Goal: Information Seeking & Learning: Check status

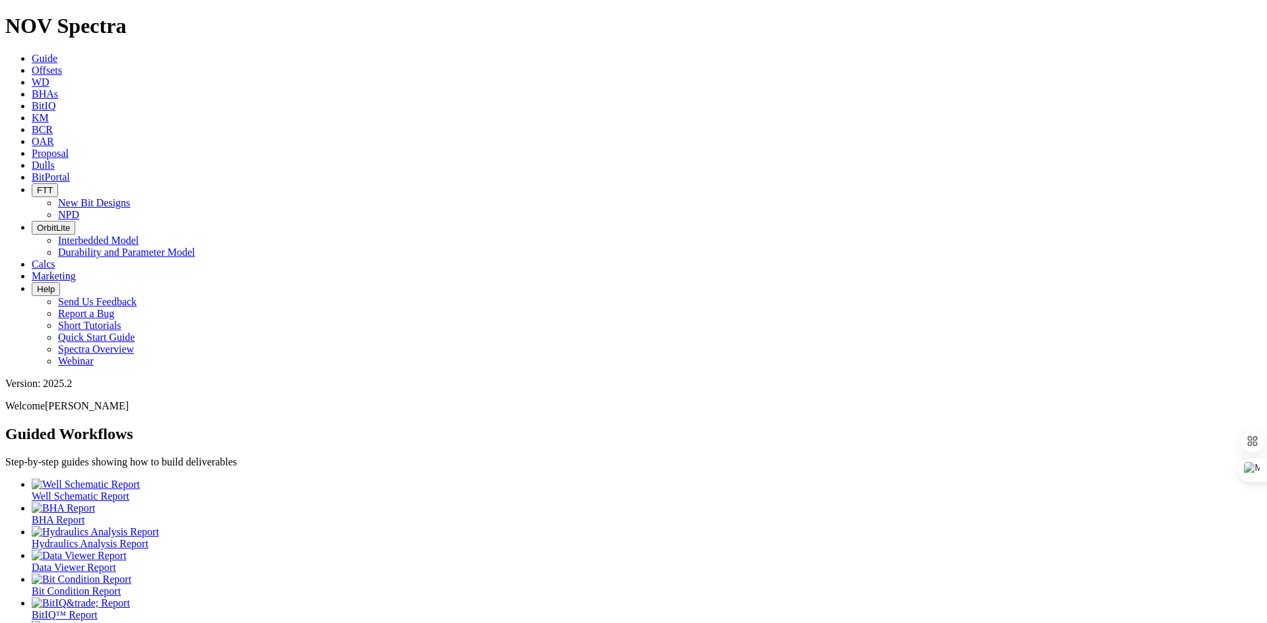
click at [55, 100] on link "BitIQ" at bounding box center [44, 105] width 24 height 11
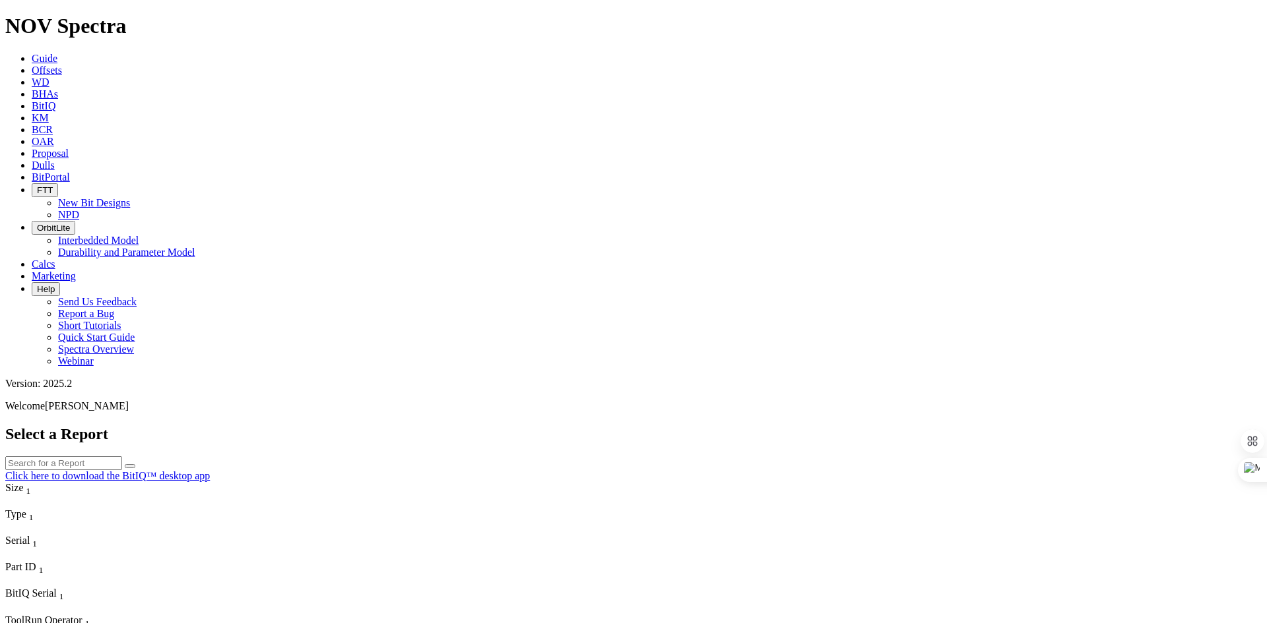
click at [122, 457] on input "text" at bounding box center [63, 464] width 117 height 14
paste input "A321424"
type input "A321424"
click at [135, 464] on button "submit" at bounding box center [130, 466] width 11 height 4
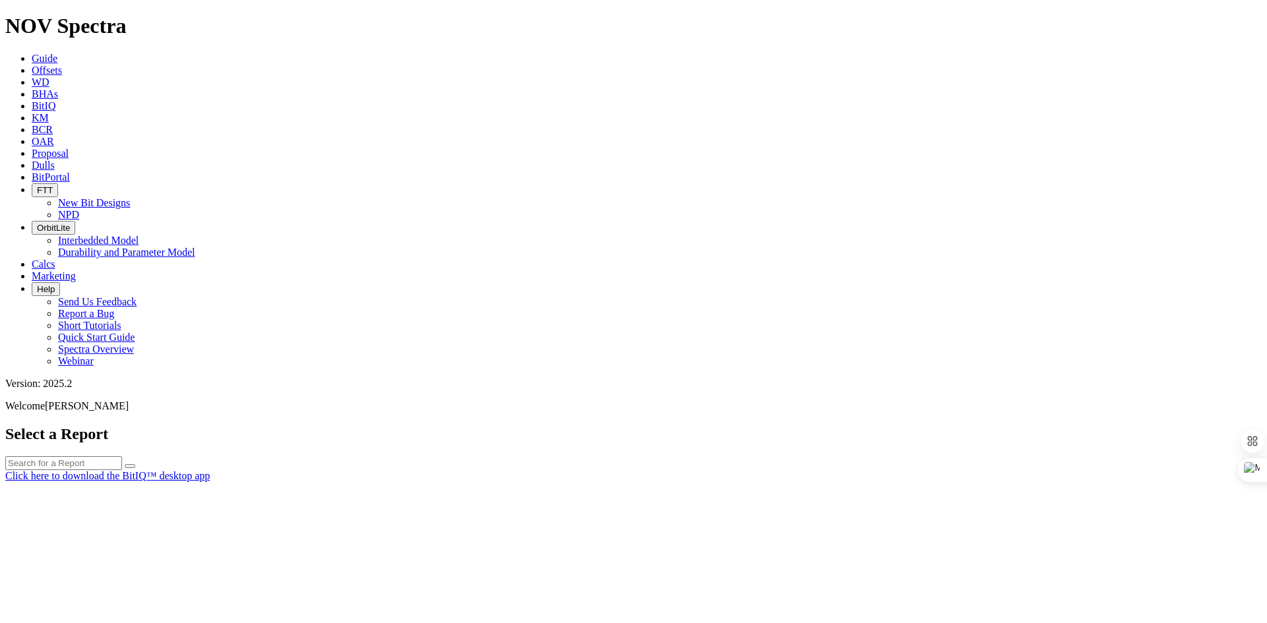
click at [546, 482] on div at bounding box center [633, 482] width 1256 height 0
click at [122, 457] on input "text" at bounding box center [63, 464] width 117 height 14
paste input "A321424"
type input "A321424"
click at [130, 466] on icon "submit" at bounding box center [130, 466] width 0 height 0
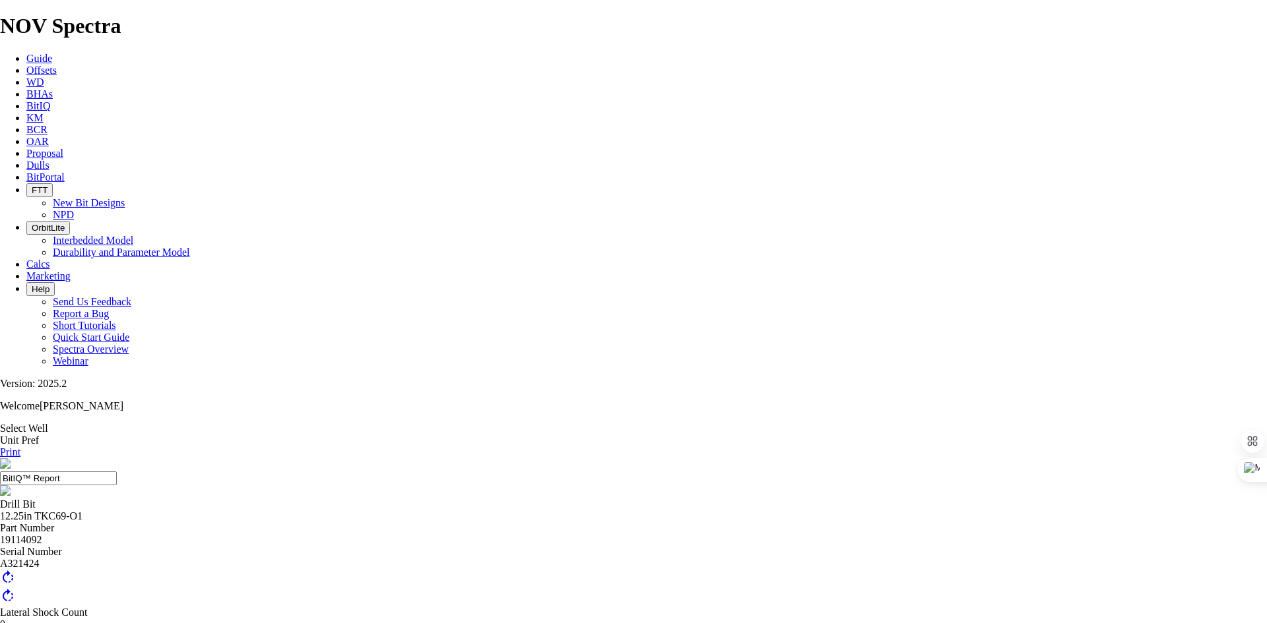
click at [52, 53] on span "Guide" at bounding box center [39, 58] width 26 height 11
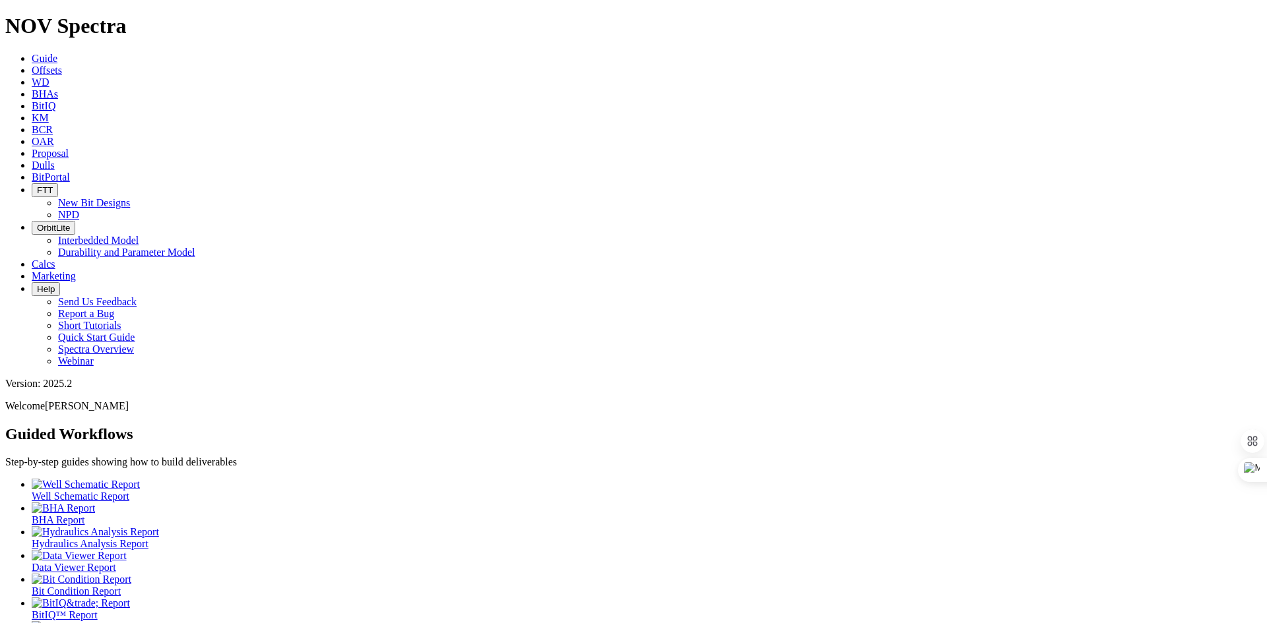
click at [55, 100] on link "BitIQ" at bounding box center [44, 105] width 24 height 11
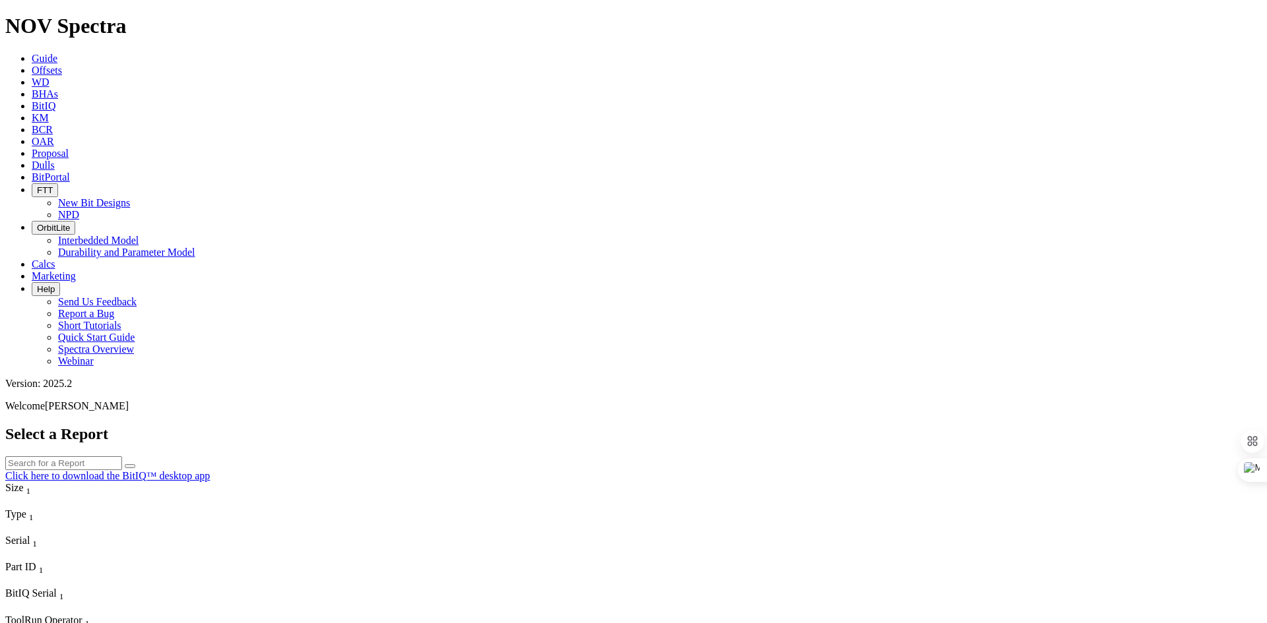
click at [122, 457] on input "text" at bounding box center [63, 464] width 117 height 14
paste input "A321424"
type input "A321424"
click at [130, 466] on icon "submit" at bounding box center [130, 466] width 0 height 0
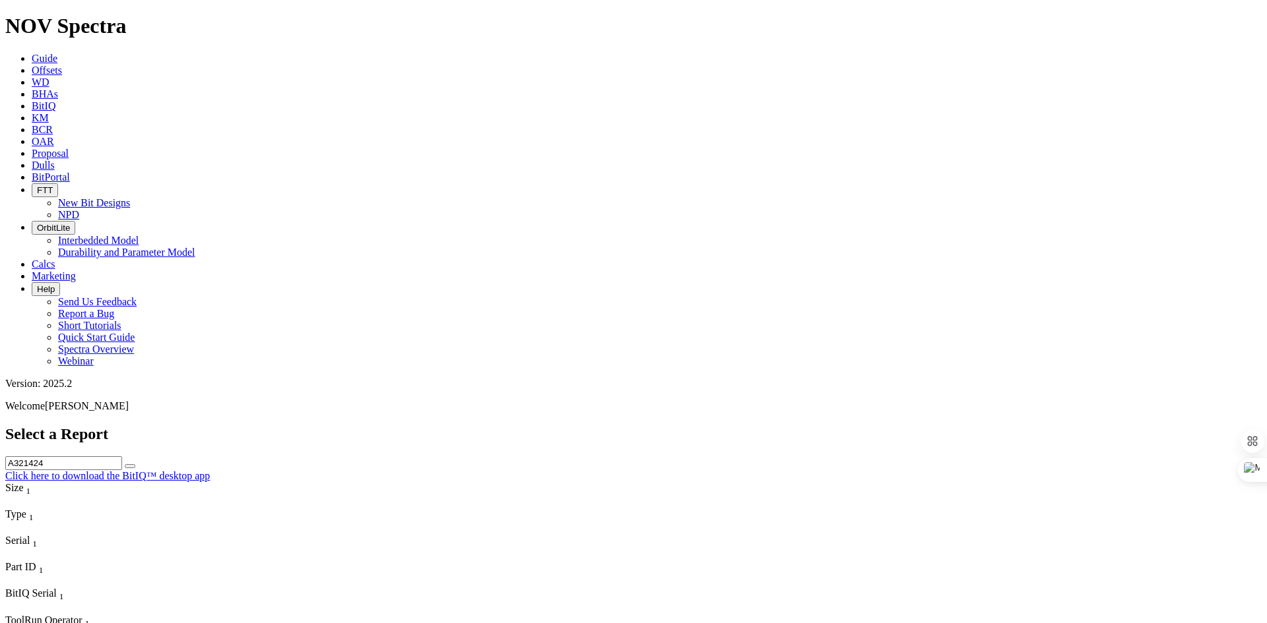
click at [122, 457] on input "text" at bounding box center [63, 464] width 117 height 14
paste input "Yasmine Medical Card"
type input "Yasmine Medical Card"
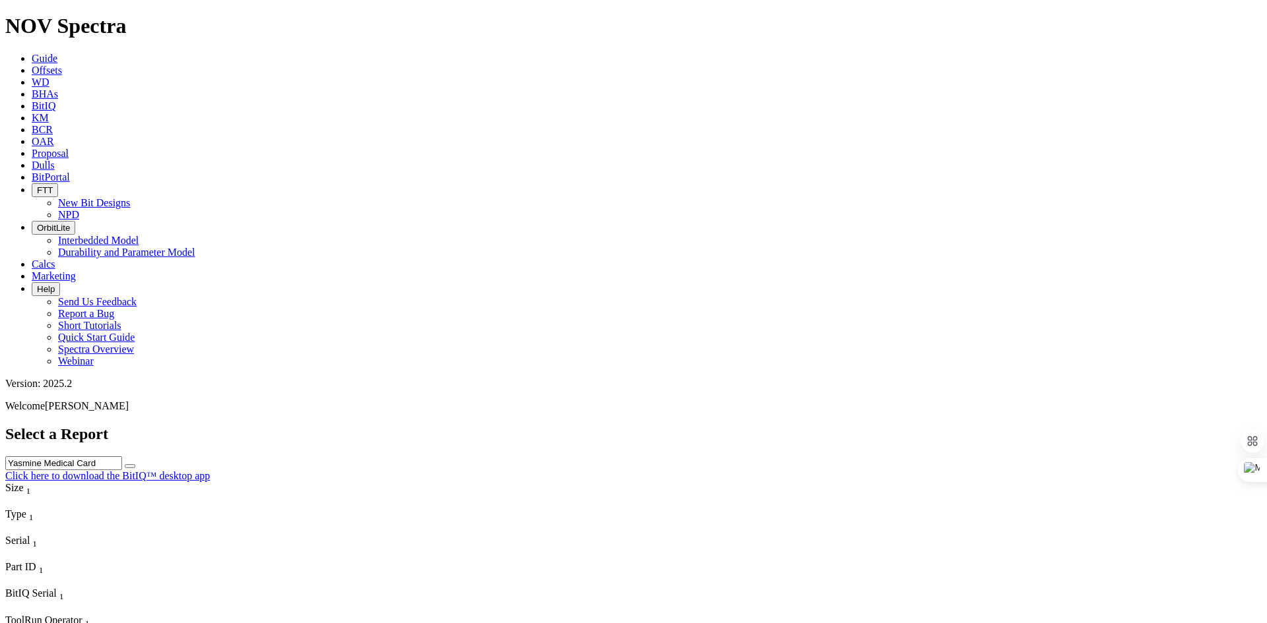
drag, startPoint x: 614, startPoint y: 63, endPoint x: 469, endPoint y: 58, distance: 145.2
click at [469, 426] on div "Select a Report Yasmine Medical Card Click here to download the BitIQ™ desktop …" at bounding box center [633, 454] width 1256 height 57
click at [122, 457] on input "text" at bounding box center [63, 464] width 117 height 14
paste input "A321424"
type input "A321424"
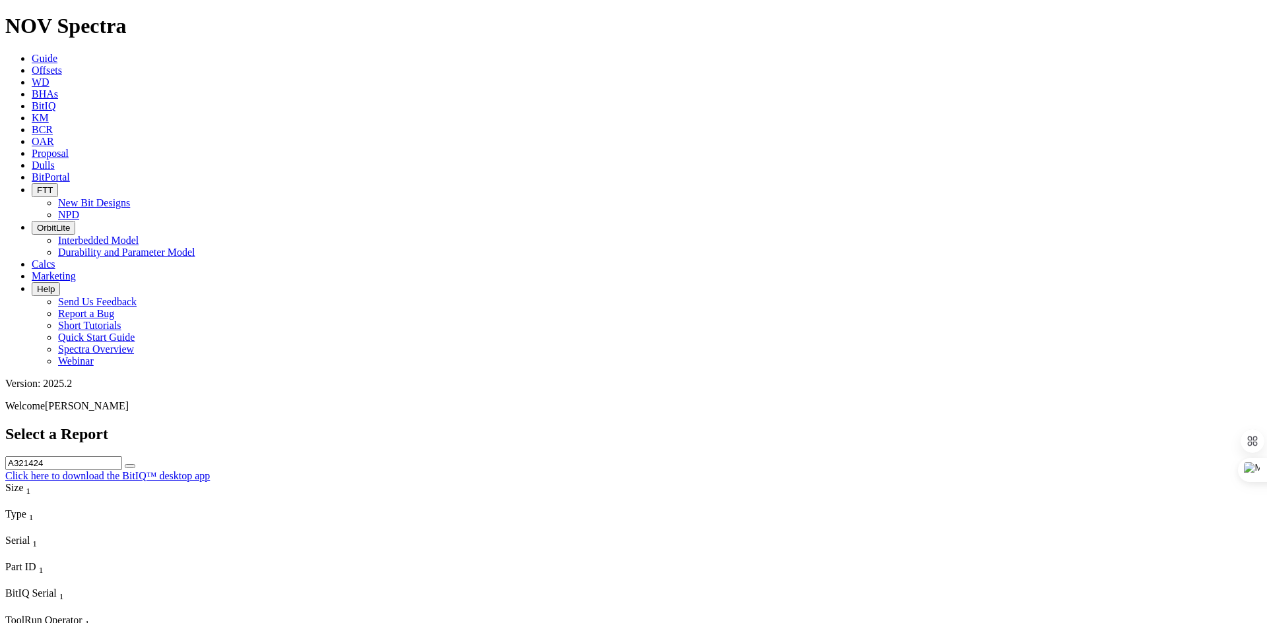
click at [130, 466] on icon "submit" at bounding box center [130, 466] width 0 height 0
click at [135, 464] on button "submit" at bounding box center [130, 466] width 11 height 4
click at [130, 466] on icon "submit" at bounding box center [130, 466] width 0 height 0
click at [135, 464] on button "submit" at bounding box center [130, 466] width 11 height 4
click at [130, 466] on icon "submit" at bounding box center [130, 466] width 0 height 0
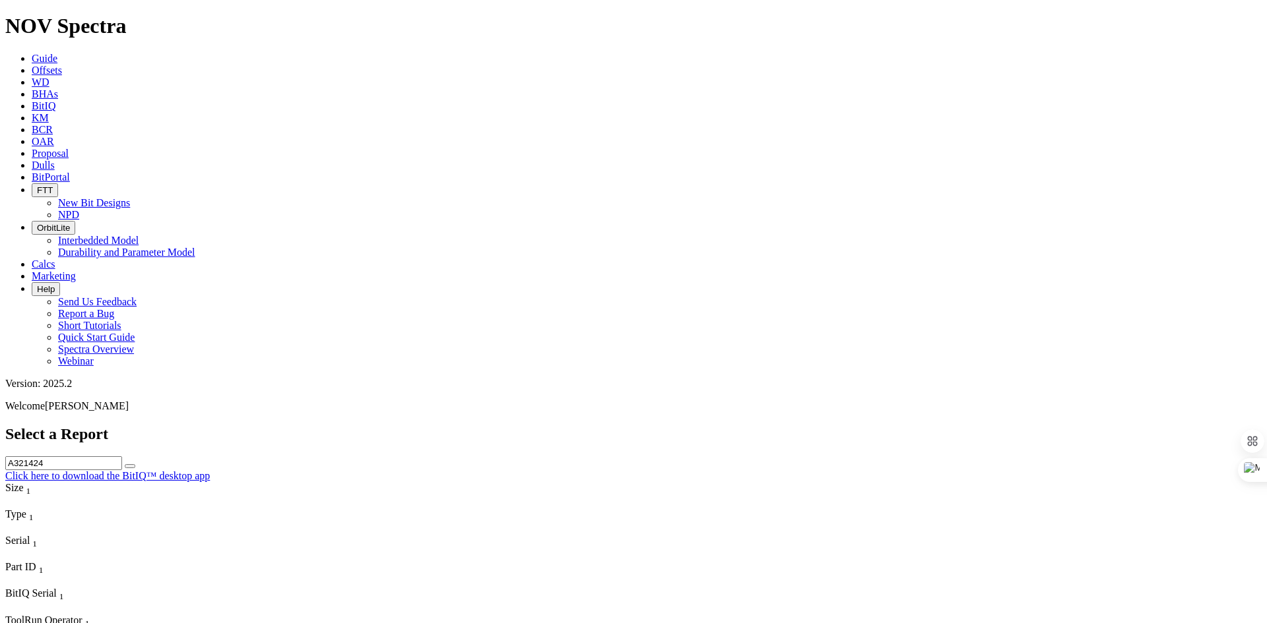
click at [130, 466] on icon "submit" at bounding box center [130, 466] width 0 height 0
click at [32, 53] on icon at bounding box center [32, 58] width 0 height 11
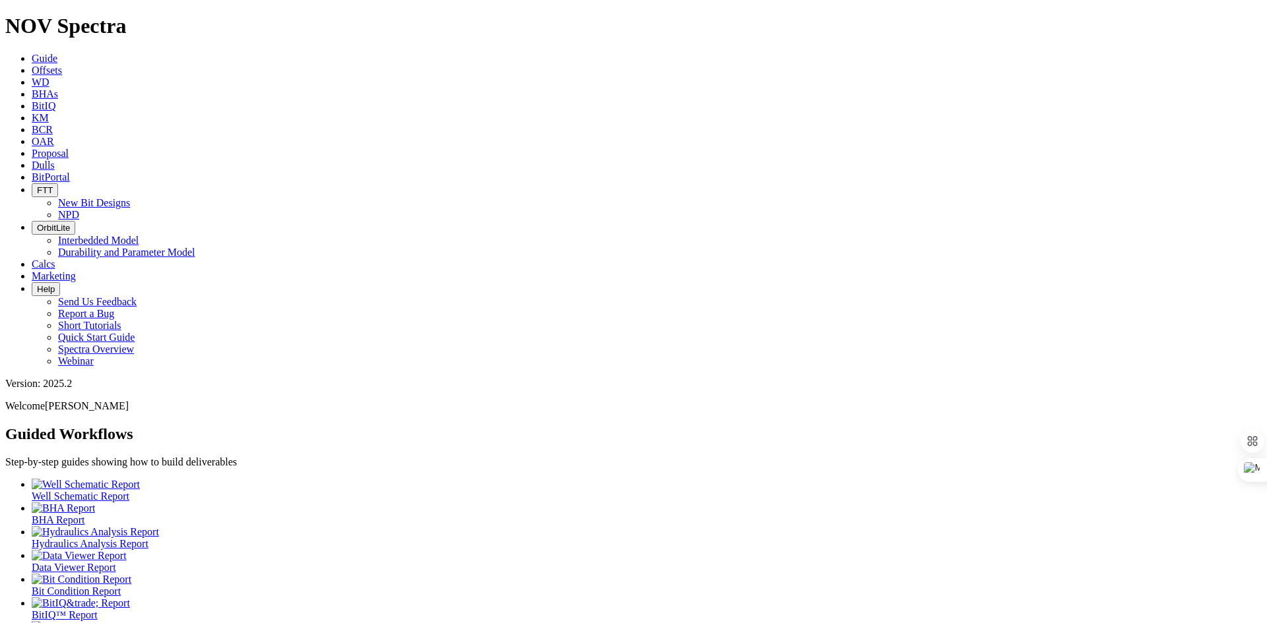
click at [32, 100] on icon at bounding box center [32, 105] width 0 height 11
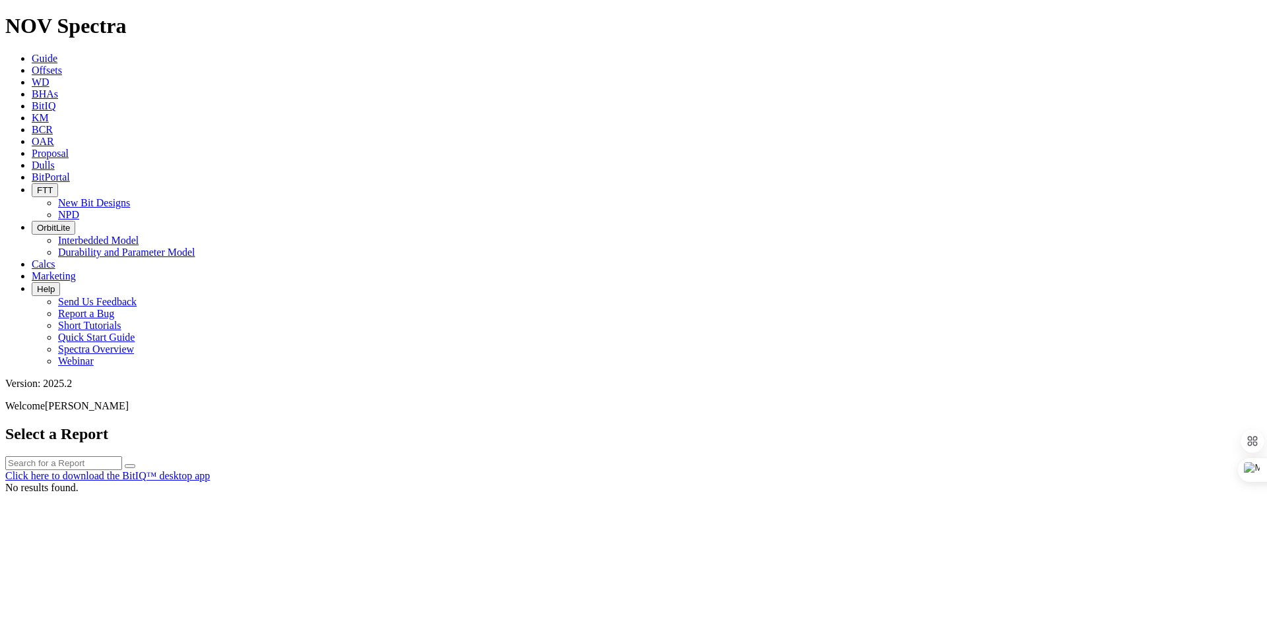
click at [122, 457] on input "text" at bounding box center [63, 464] width 117 height 14
paste input "A321424"
type input "A321424"
click at [130, 466] on icon "submit" at bounding box center [130, 466] width 0 height 0
click at [32, 53] on icon at bounding box center [32, 58] width 0 height 11
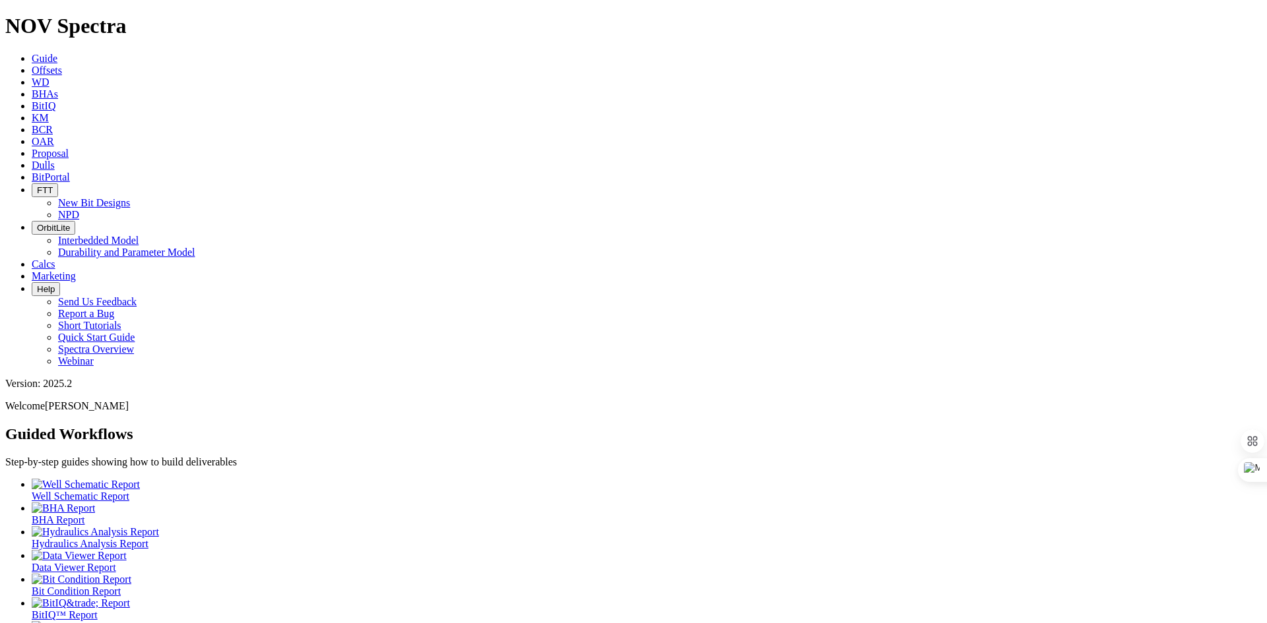
click at [55, 100] on link "BitIQ" at bounding box center [44, 105] width 24 height 11
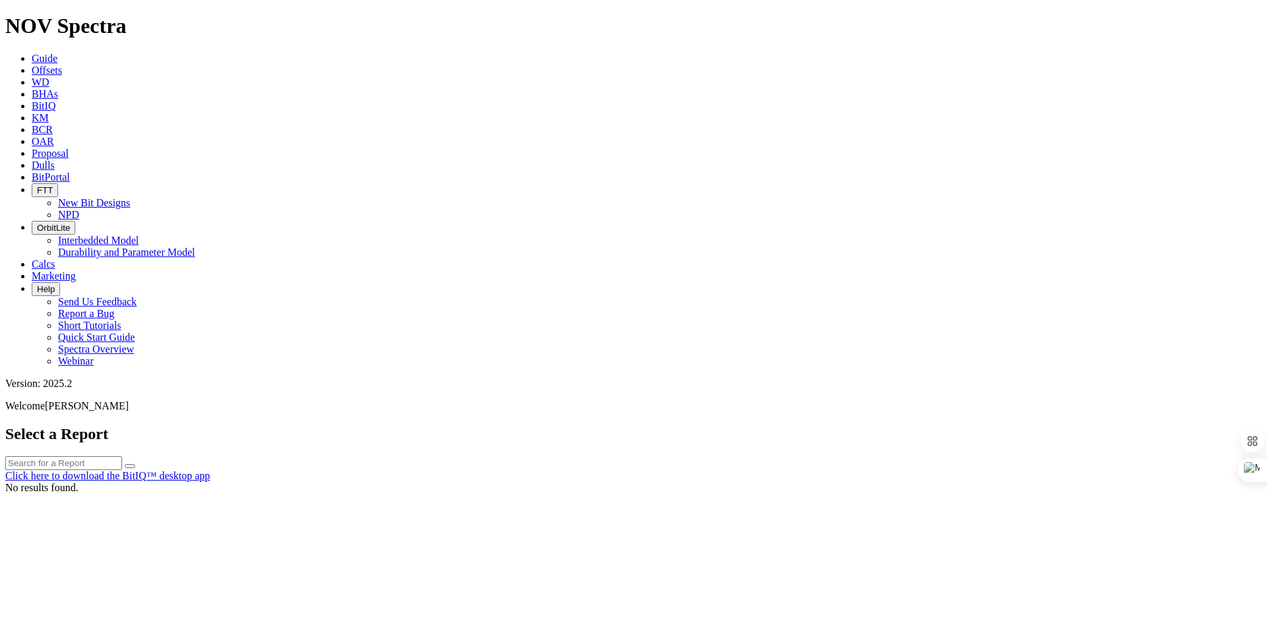
click at [122, 457] on input "text" at bounding box center [63, 464] width 117 height 14
paste input "A321424"
type input "A321424"
click at [135, 464] on button "submit" at bounding box center [130, 466] width 11 height 4
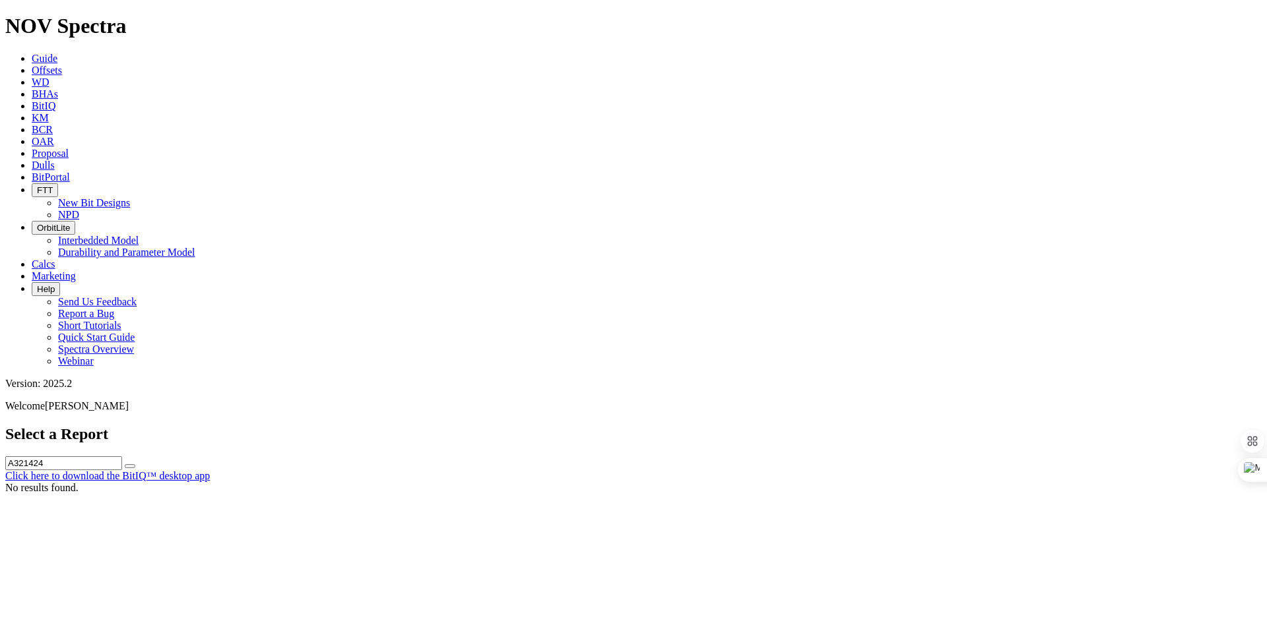
click at [135, 464] on button "submit" at bounding box center [130, 466] width 11 height 4
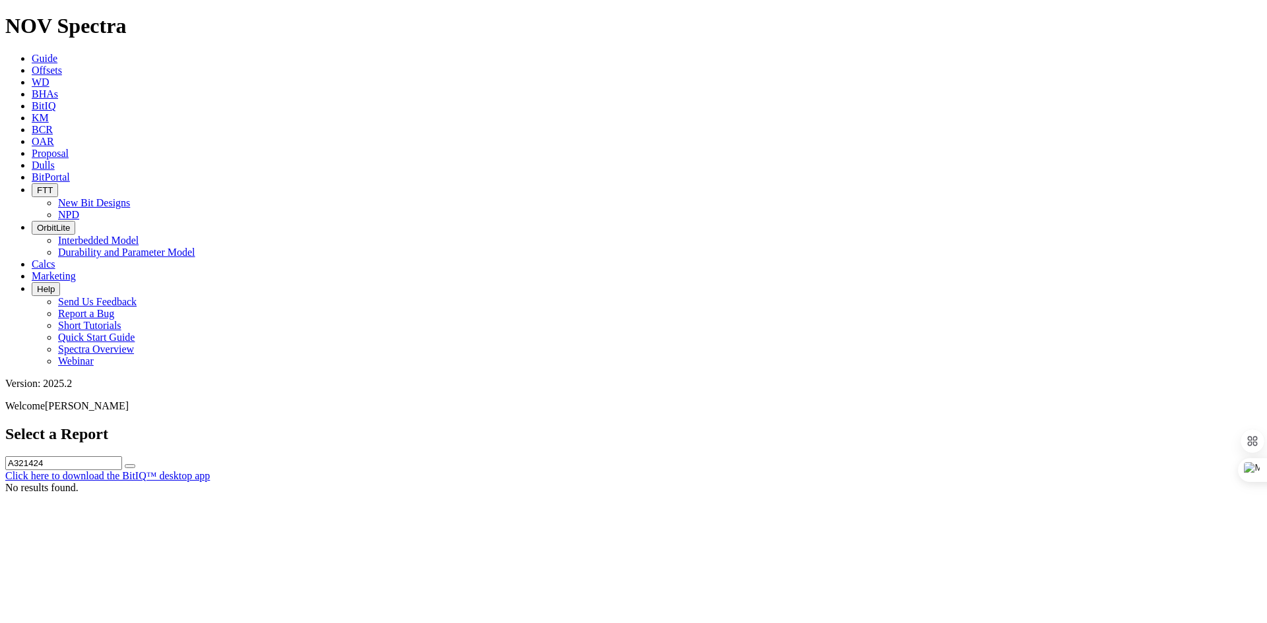
click at [122, 457] on input "A321424" at bounding box center [63, 464] width 117 height 14
click at [135, 464] on button "submit" at bounding box center [130, 466] width 11 height 4
click at [55, 100] on span "BitIQ" at bounding box center [44, 105] width 24 height 11
click at [32, 100] on icon at bounding box center [32, 105] width 0 height 11
click at [122, 457] on input "A321424" at bounding box center [63, 464] width 117 height 14
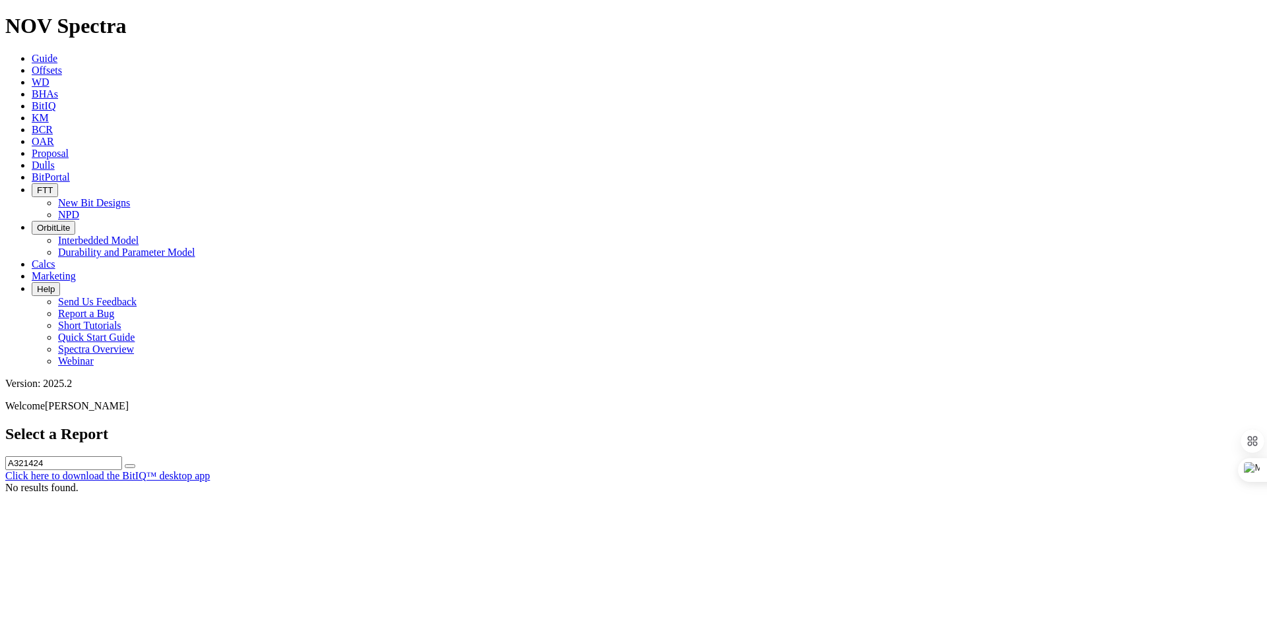
drag, startPoint x: 602, startPoint y: 59, endPoint x: 482, endPoint y: 48, distance: 120.7
click at [482, 426] on div "Select a Report A321424 Click here to download the BitIQ™ desktop app" at bounding box center [633, 454] width 1256 height 57
click at [135, 464] on button "submit" at bounding box center [130, 466] width 11 height 4
click at [687, 75] on div at bounding box center [746, 78] width 123 height 26
click at [612, 426] on div "Select a Report A321424 Click here to download the BitIQ™ desktop app" at bounding box center [633, 454] width 1256 height 57
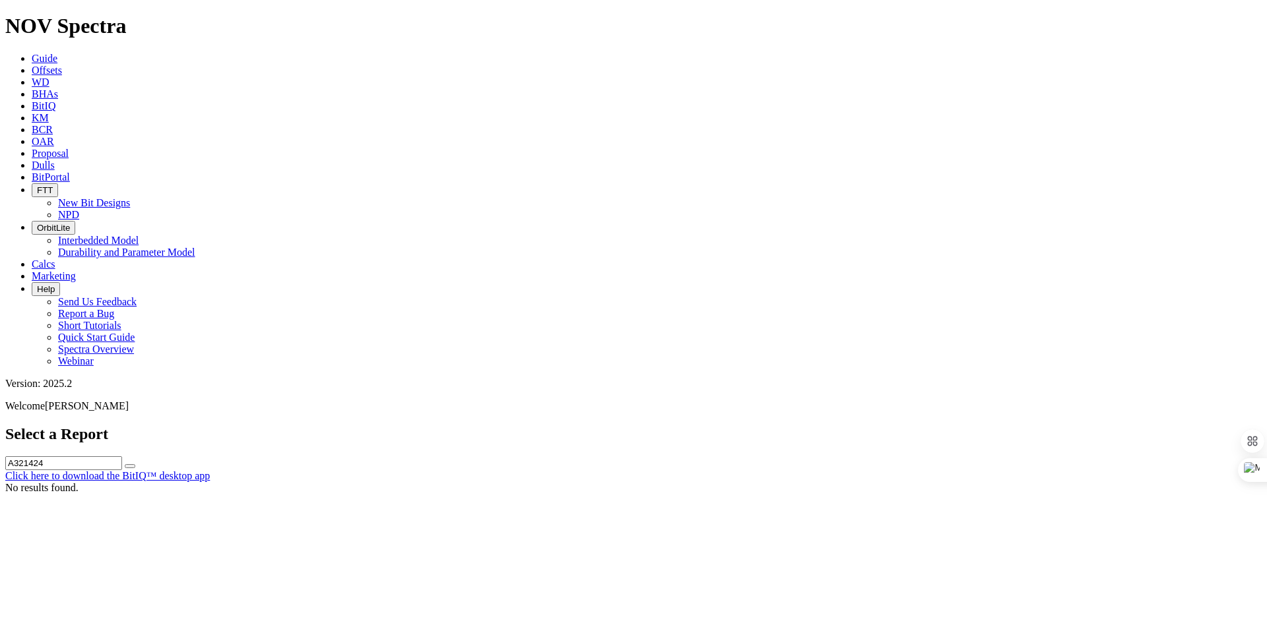
drag, startPoint x: 603, startPoint y: 53, endPoint x: 484, endPoint y: 63, distance: 119.2
click at [484, 426] on div "Select a Report A321424 Click here to download the BitIQ™ desktop app" at bounding box center [633, 454] width 1256 height 57
paste input "A321424"
type input "A321424"
click at [130, 466] on icon "submit" at bounding box center [130, 466] width 0 height 0
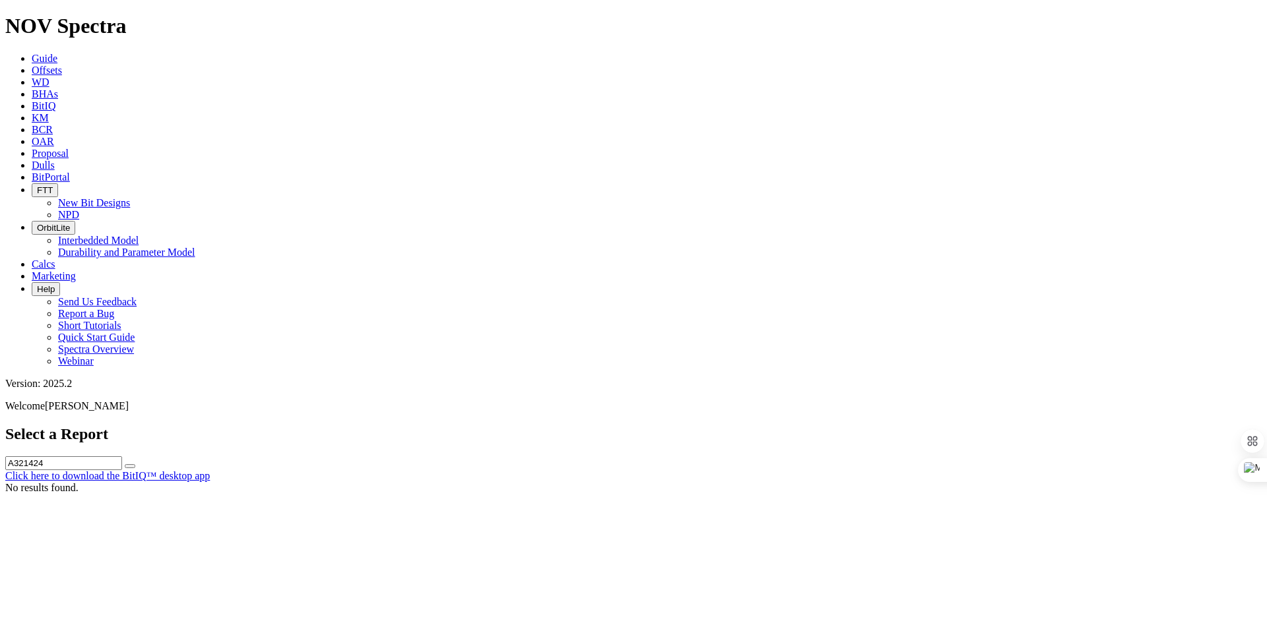
click at [130, 466] on icon "submit" at bounding box center [130, 466] width 0 height 0
click at [122, 457] on input "A321424" at bounding box center [63, 464] width 117 height 14
click at [135, 464] on button "submit" at bounding box center [130, 466] width 11 height 4
click at [122, 457] on input "A321424" at bounding box center [63, 464] width 117 height 14
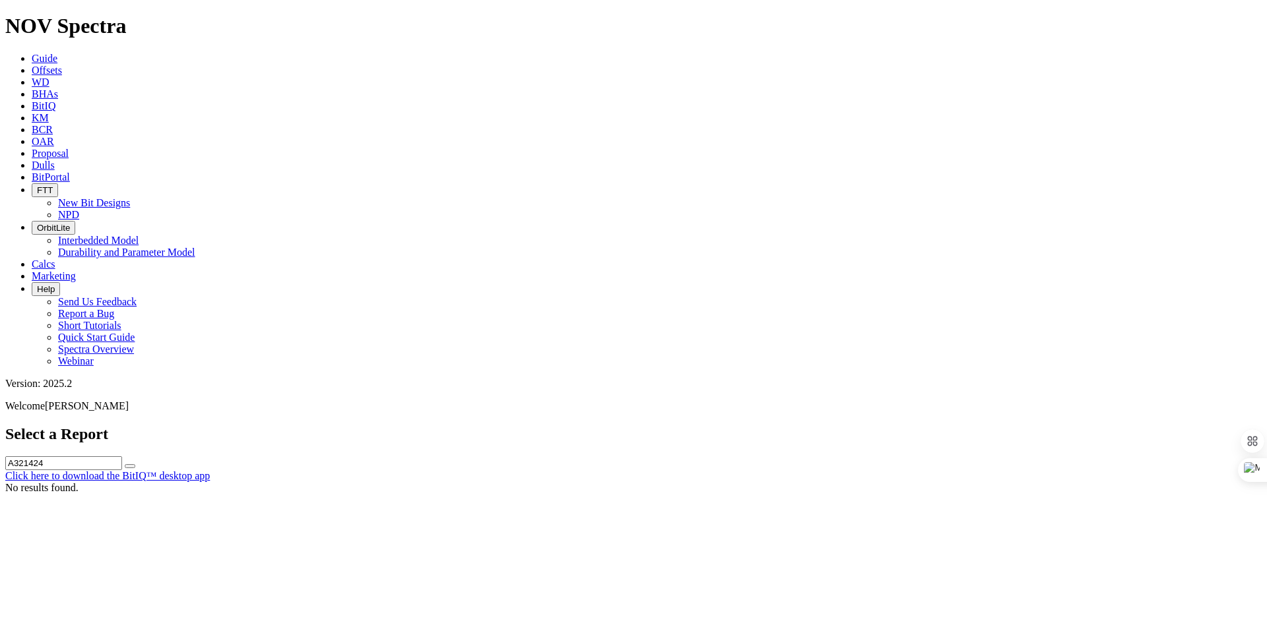
click at [135, 464] on button "submit" at bounding box center [130, 466] width 11 height 4
click at [122, 457] on input "A321424" at bounding box center [63, 464] width 117 height 14
click at [135, 464] on button "submit" at bounding box center [130, 466] width 11 height 4
click at [122, 457] on input "A321424" at bounding box center [63, 464] width 117 height 14
drag, startPoint x: 631, startPoint y: 57, endPoint x: 540, endPoint y: 57, distance: 91.0
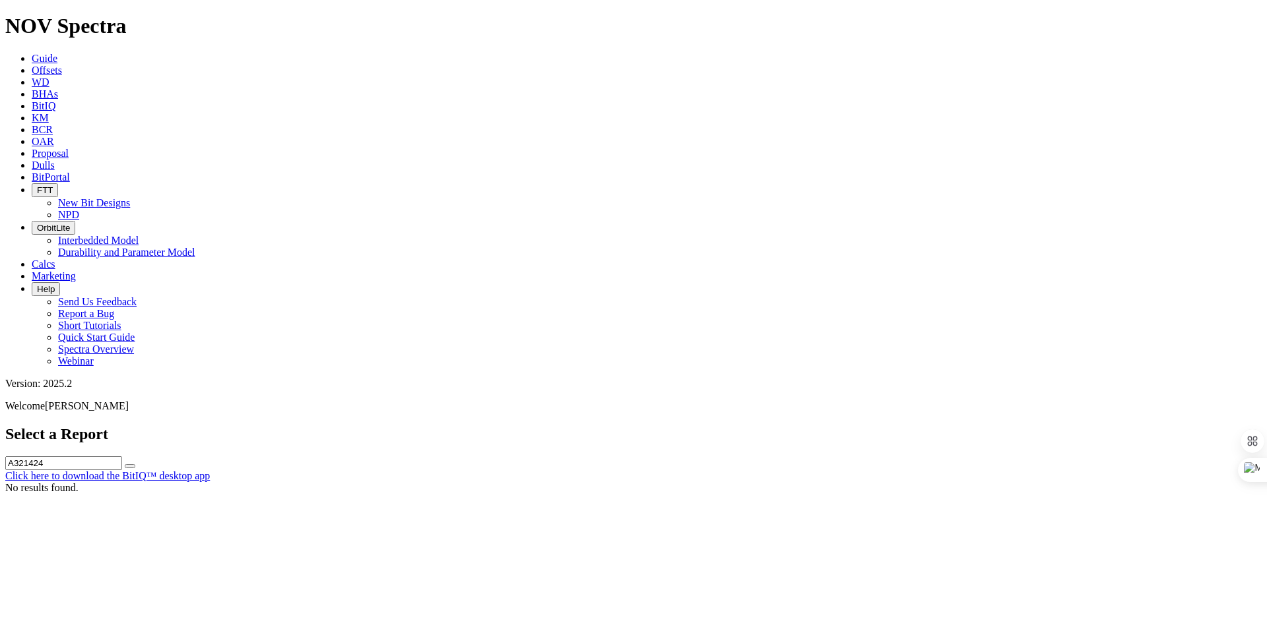
click at [122, 457] on input "A321424" at bounding box center [63, 464] width 117 height 14
click at [57, 53] on link "Guide" at bounding box center [45, 58] width 26 height 11
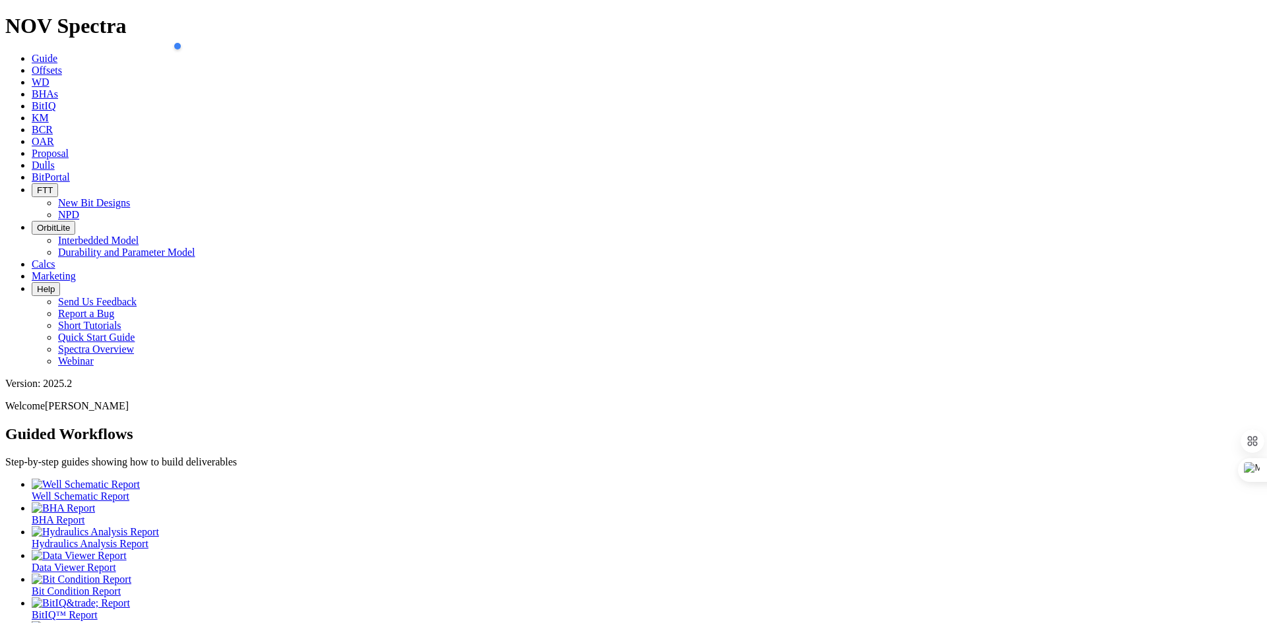
click at [32, 77] on icon at bounding box center [32, 82] width 0 height 11
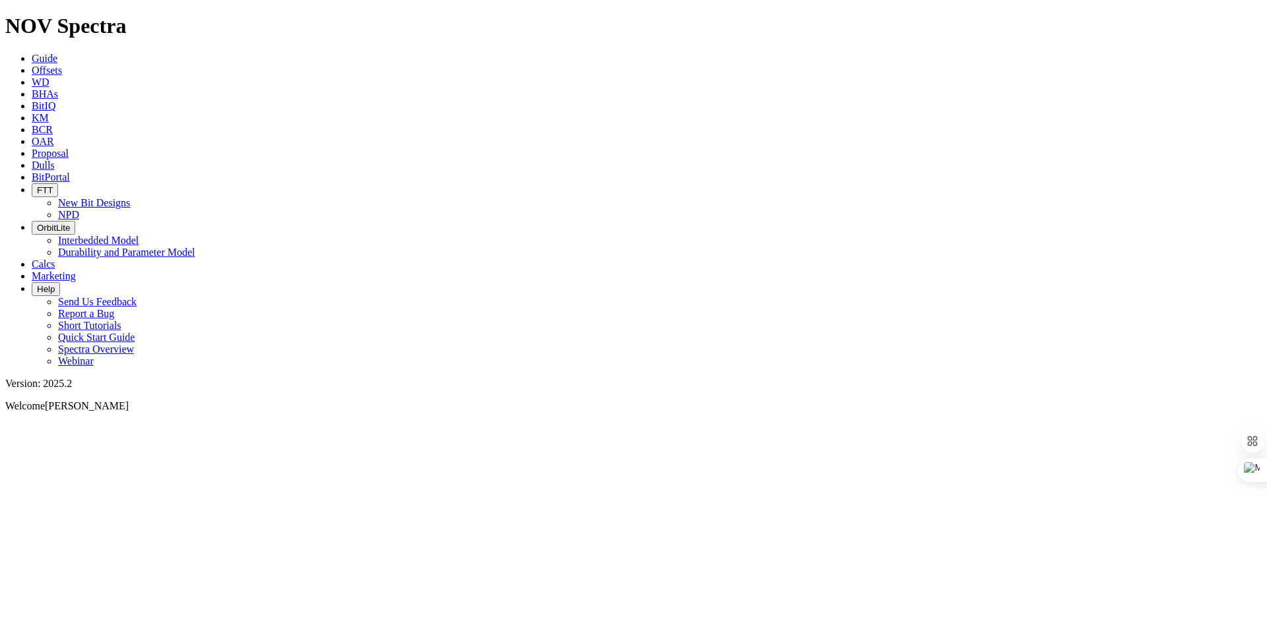
click at [55, 100] on link "BitIQ" at bounding box center [44, 105] width 24 height 11
click at [122, 457] on input "text" at bounding box center [63, 464] width 117 height 14
paste input "A321424"
type input "A321424"
click at [135, 464] on button "submit" at bounding box center [130, 466] width 11 height 4
